Goal: Manage account settings

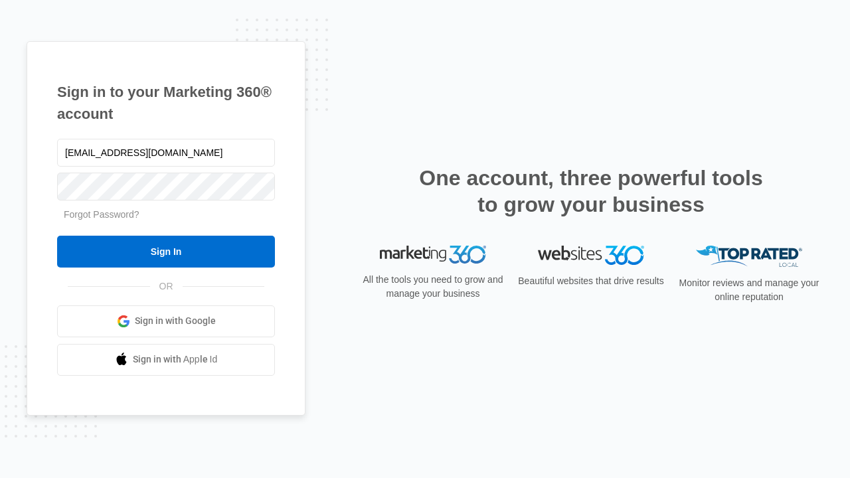
type input "[EMAIL_ADDRESS][DOMAIN_NAME]"
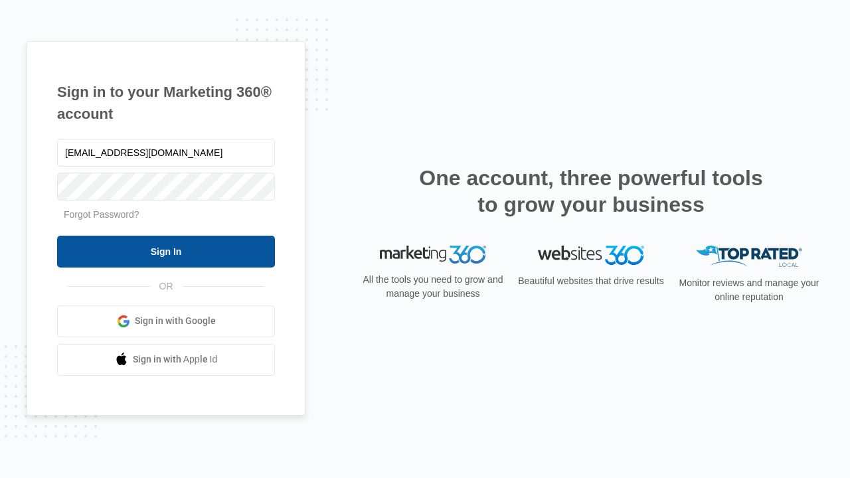
click at [166, 251] on input "Sign In" at bounding box center [166, 252] width 218 height 32
